Goal: Find specific page/section: Find specific page/section

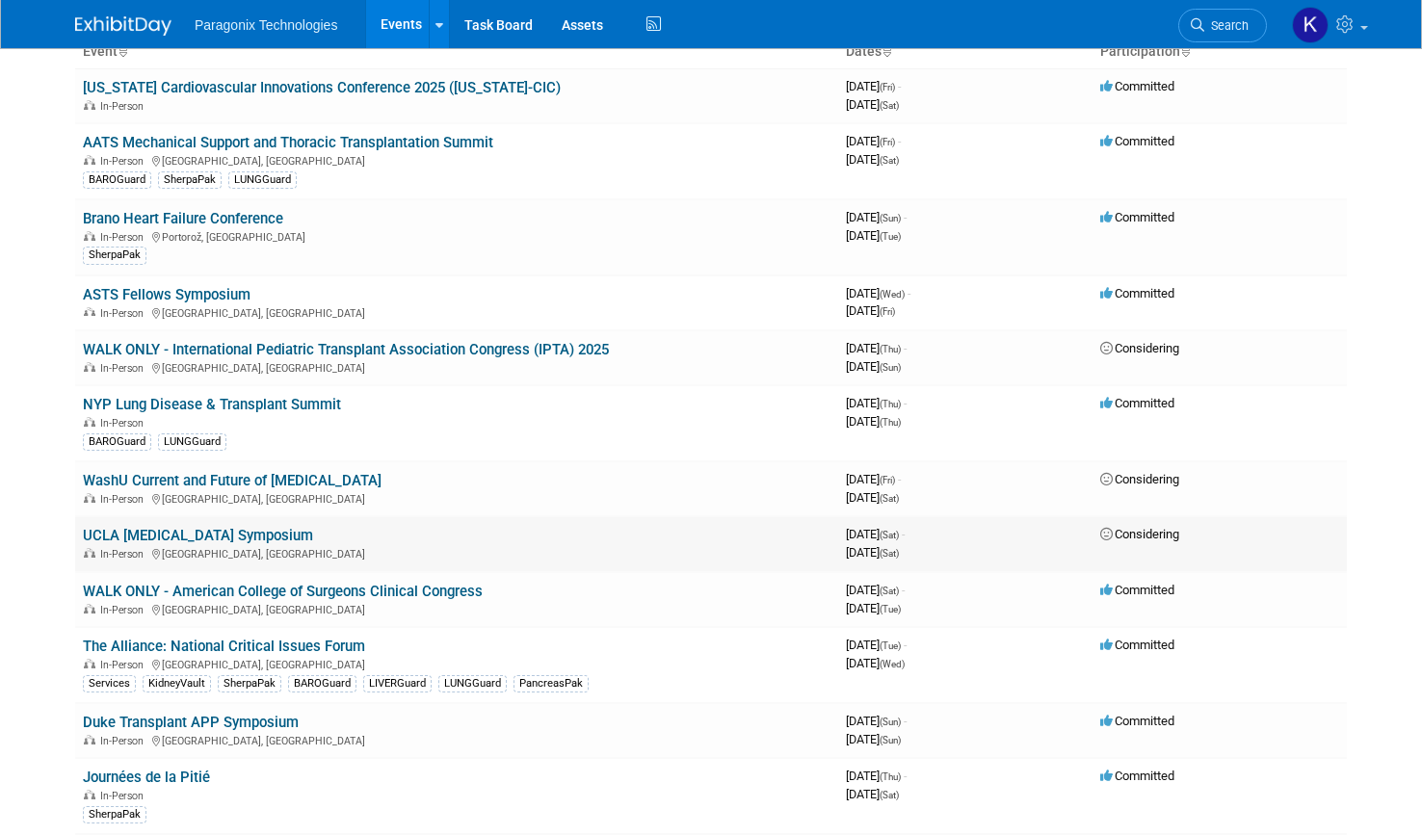
scroll to position [131, 0]
click at [155, 290] on link "ASTS Fellows Symposium" at bounding box center [167, 293] width 168 height 17
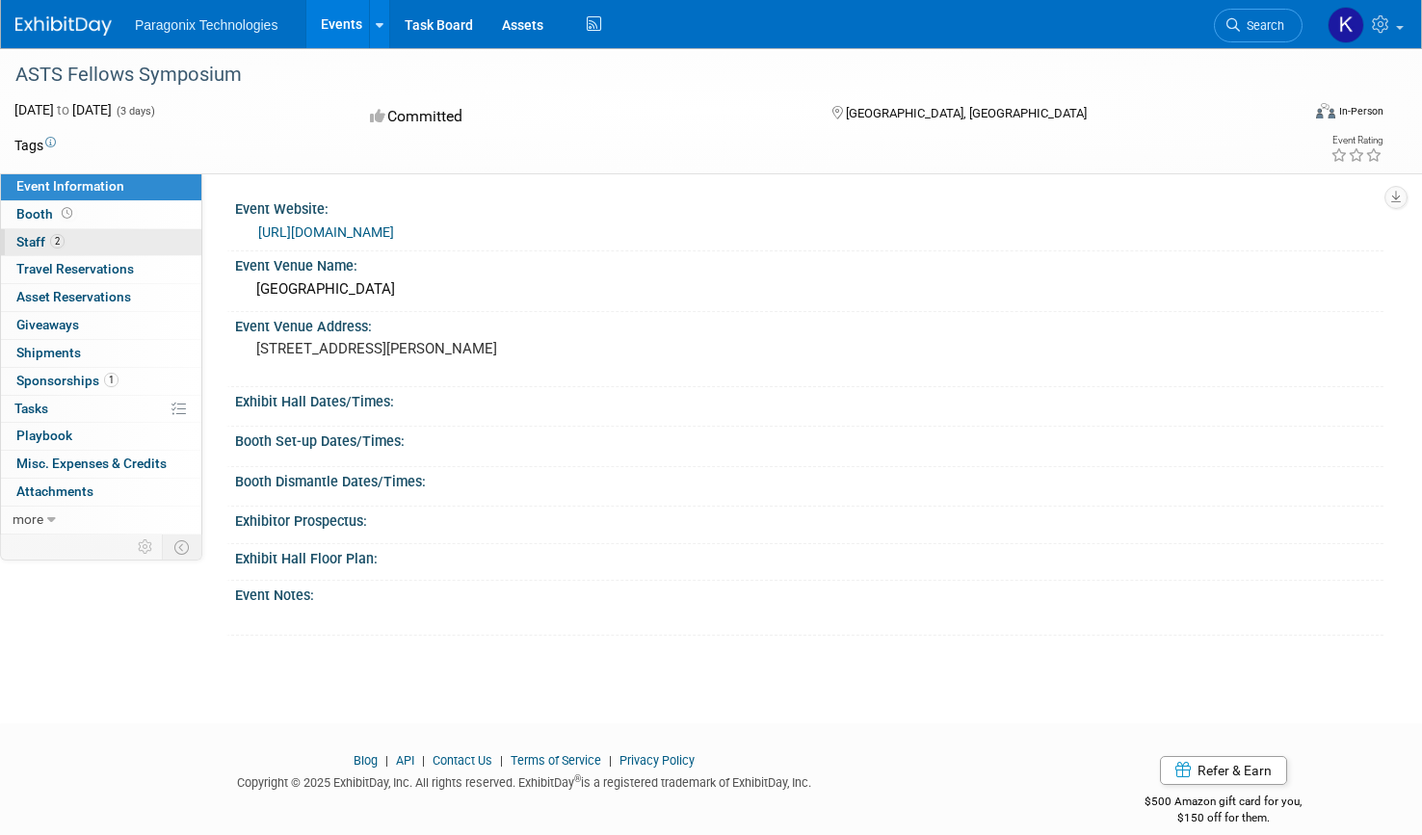
click at [34, 236] on span "Staff 2" at bounding box center [40, 241] width 48 height 15
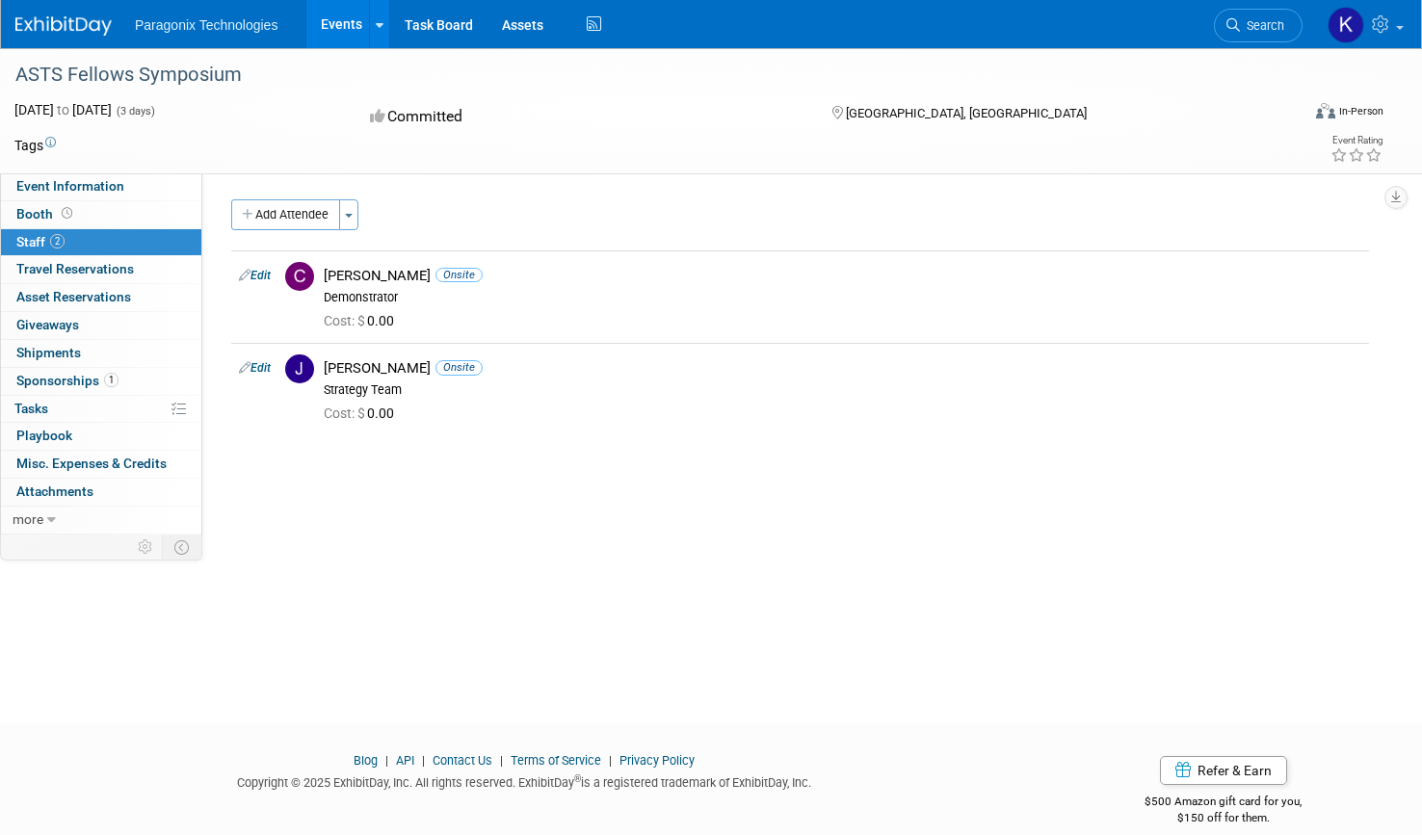
click at [47, 380] on span "Sponsorships 1" at bounding box center [67, 380] width 102 height 15
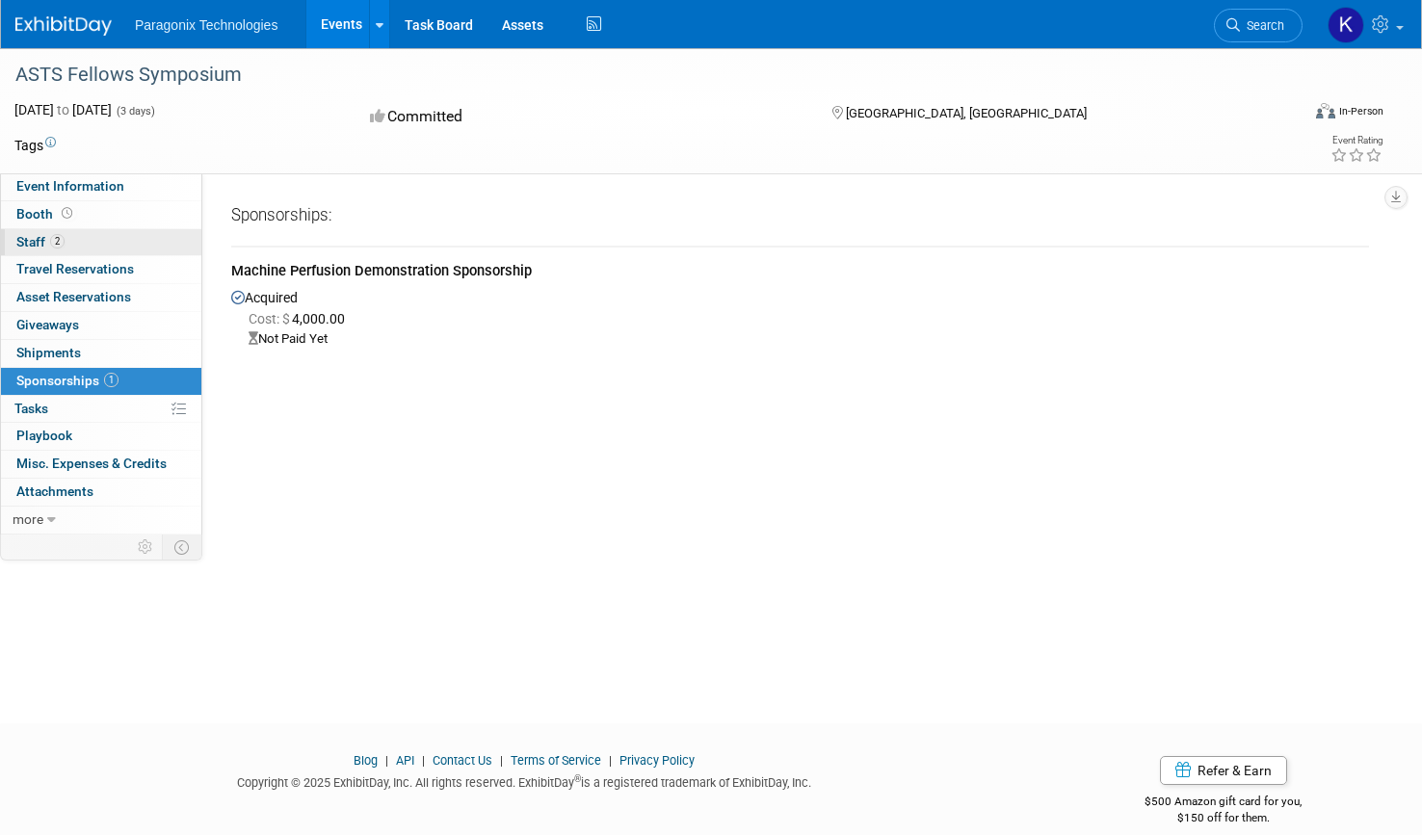
click at [17, 232] on link "2 Staff 2" at bounding box center [101, 242] width 200 height 27
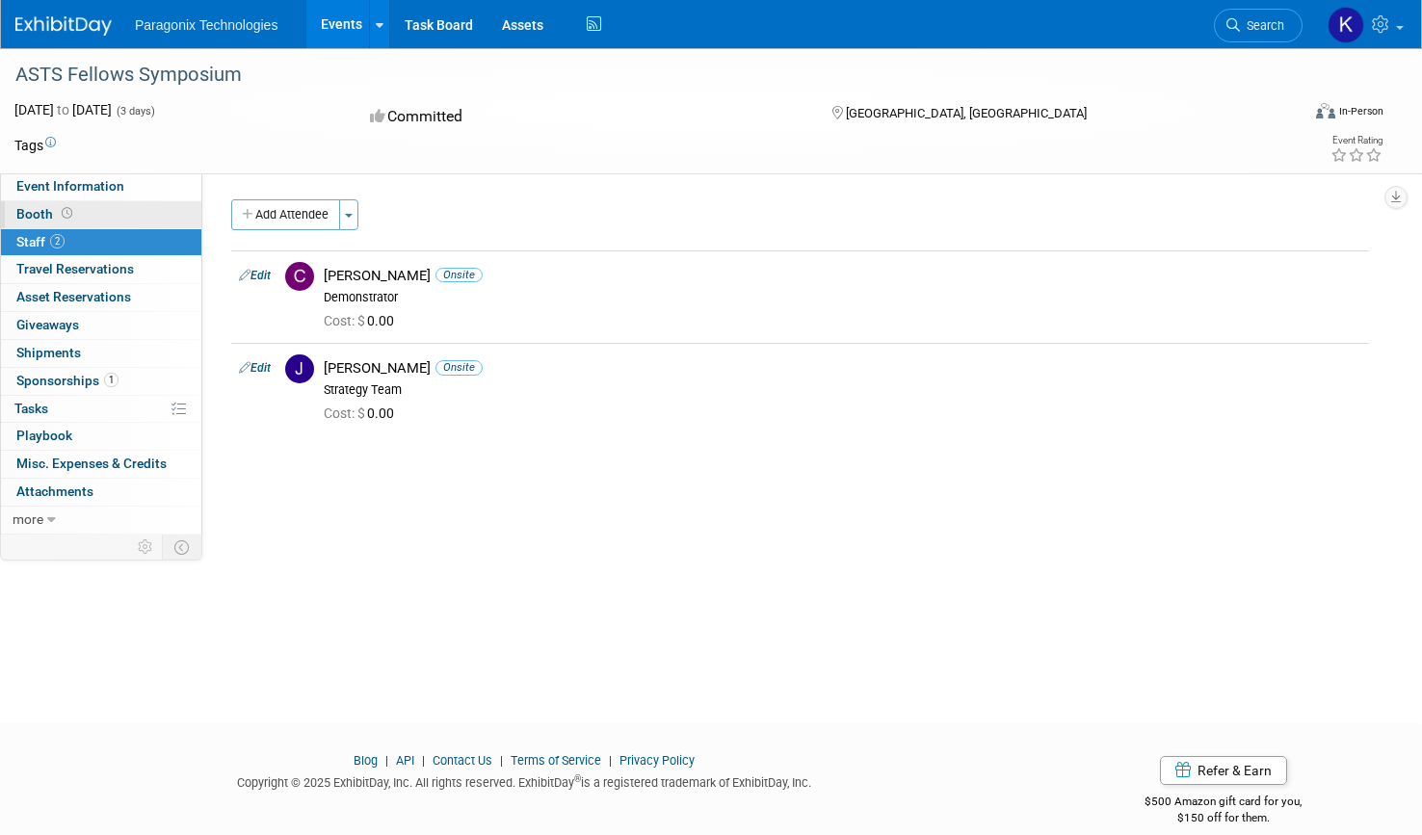
click at [21, 214] on span "Booth" at bounding box center [46, 213] width 60 height 15
